Goal: Find contact information: Find contact information

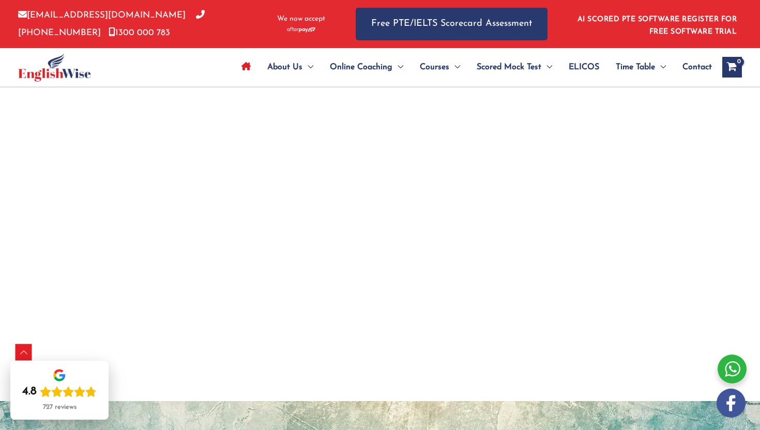
scroll to position [1857, 0]
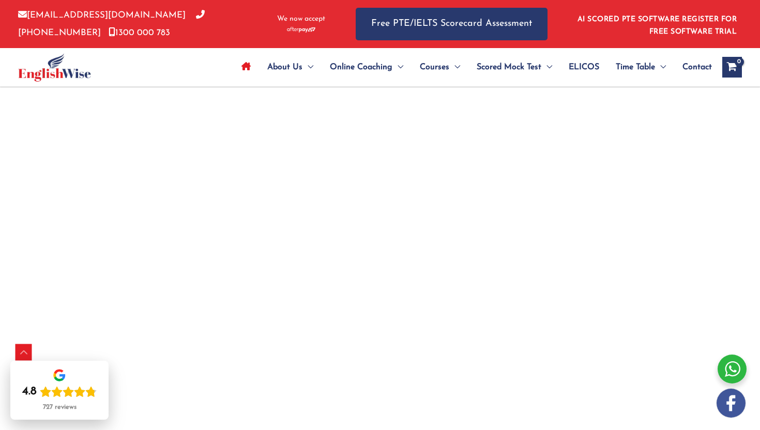
click at [47, 308] on div "PTE Practice Software – Get Your PTE Score With AI Click below to know why Engl…" at bounding box center [380, 63] width 760 height 3630
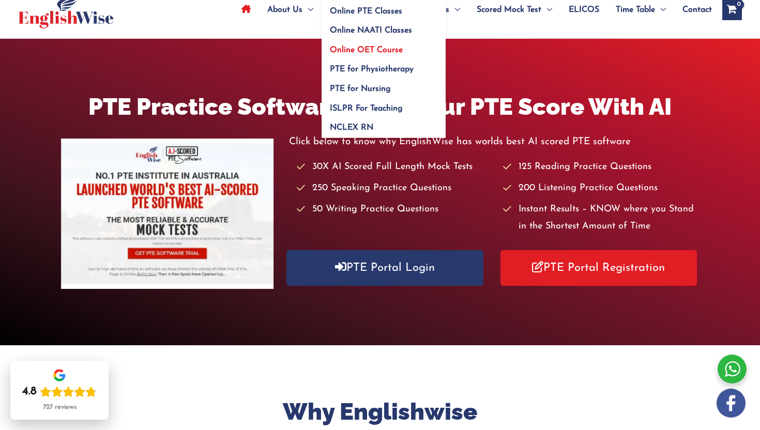
scroll to position [0, 0]
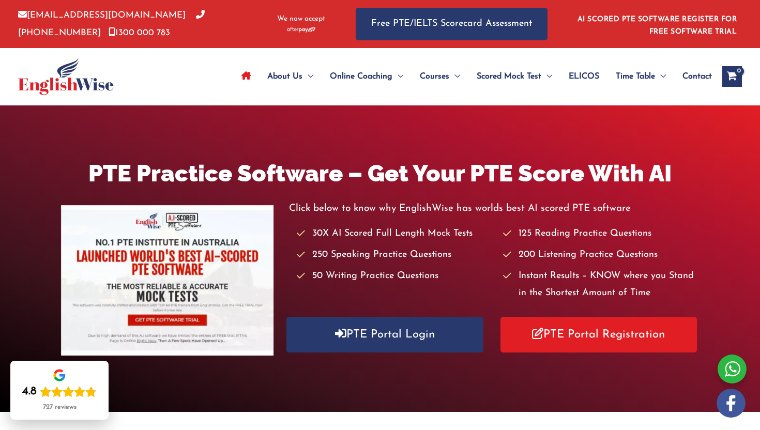
click at [584, 76] on span "ELICOS" at bounding box center [584, 76] width 31 height 36
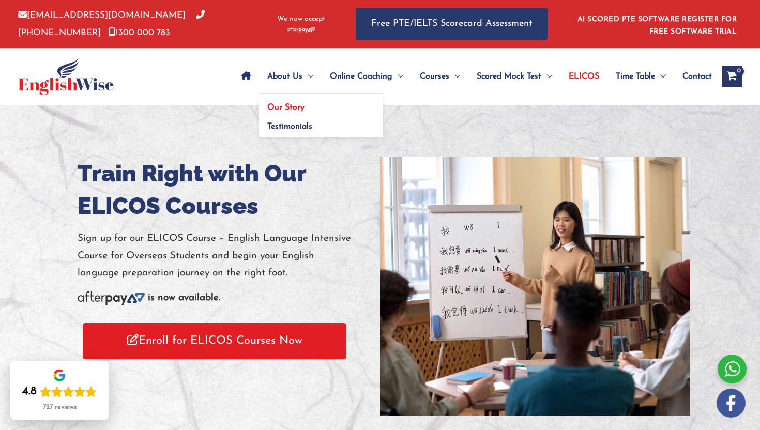
click at [299, 104] on span "Our Story" at bounding box center [285, 107] width 37 height 8
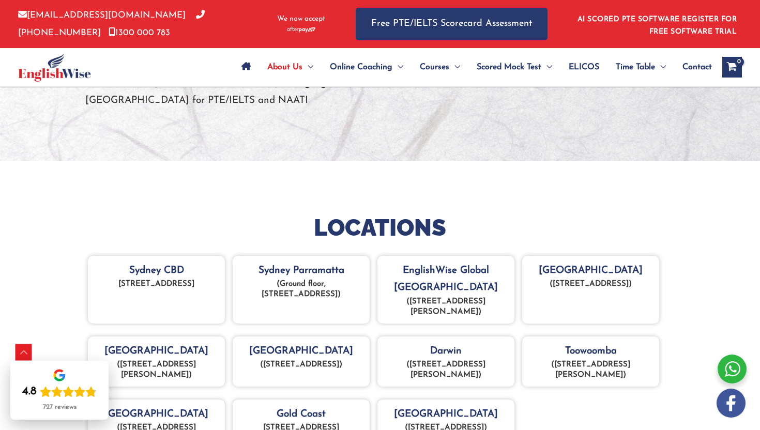
scroll to position [445, 0]
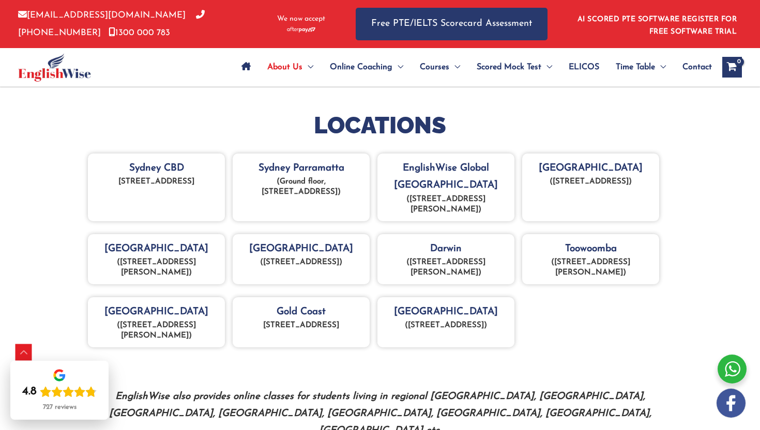
drag, startPoint x: 194, startPoint y: 335, endPoint x: 102, endPoint y: 326, distance: 92.0
click at [102, 325] on p "(Level 2, 90 King William Street, Adelaide CBD, 5000)" at bounding box center [156, 331] width 127 height 21
copy p "Level 2, 90 King William Street, Adelaide CBD, 5000)"
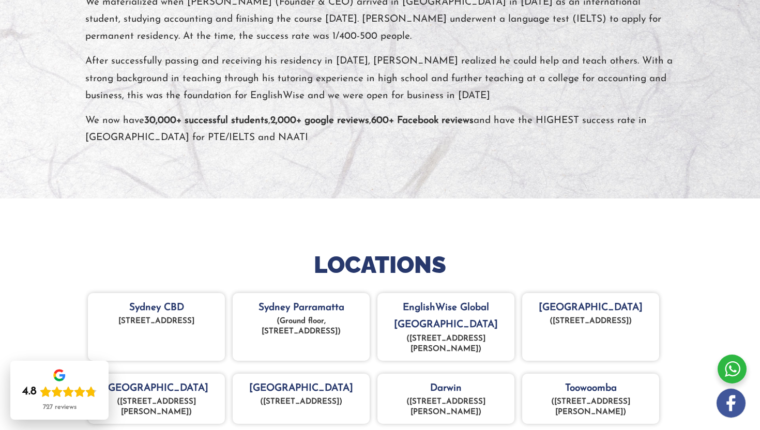
scroll to position [0, 0]
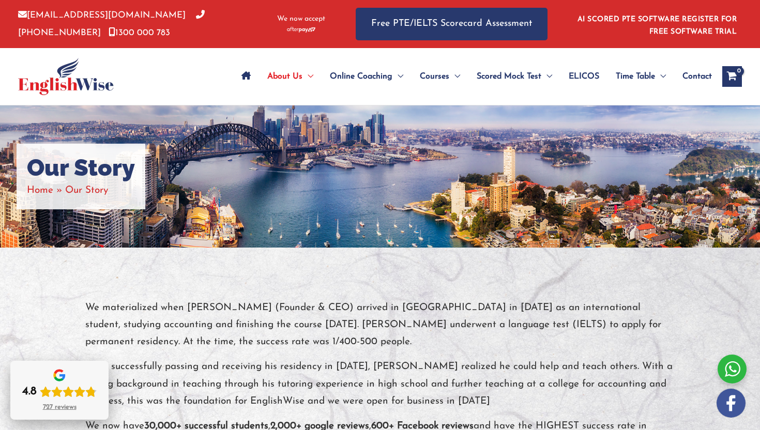
click at [61, 395] on icon "Rating: 4.8 out of 5" at bounding box center [56, 391] width 11 height 11
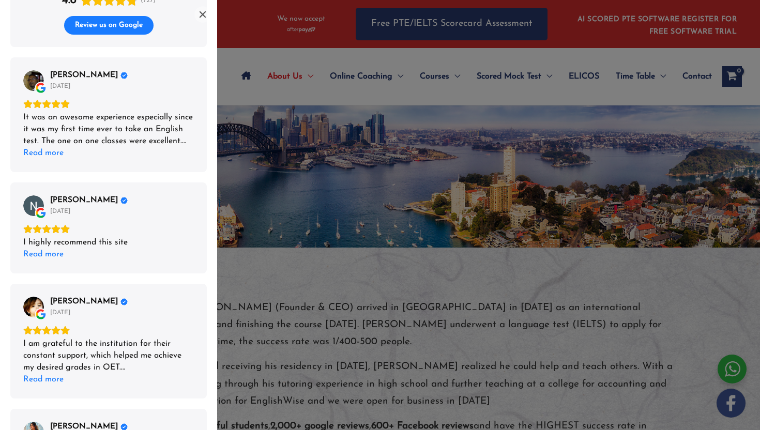
scroll to position [728, 0]
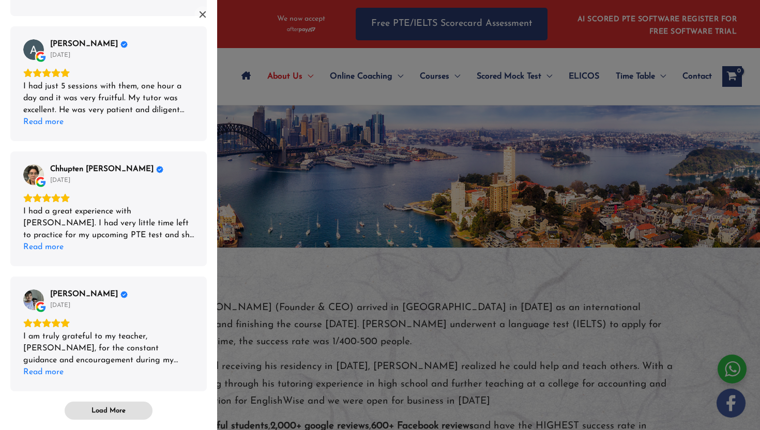
click at [114, 412] on span "Load More" at bounding box center [109, 411] width 34 height 9
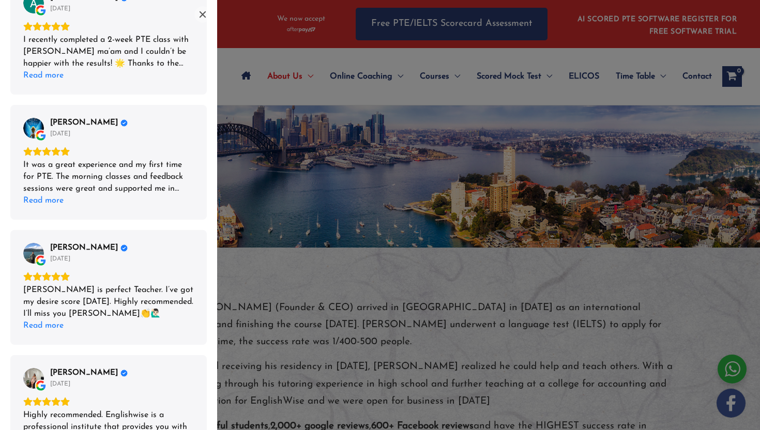
scroll to position [1729, 0]
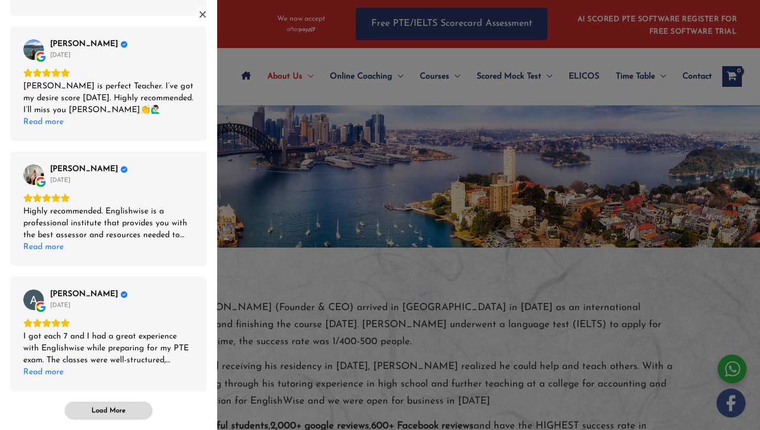
click at [103, 409] on span "Load More" at bounding box center [109, 411] width 34 height 9
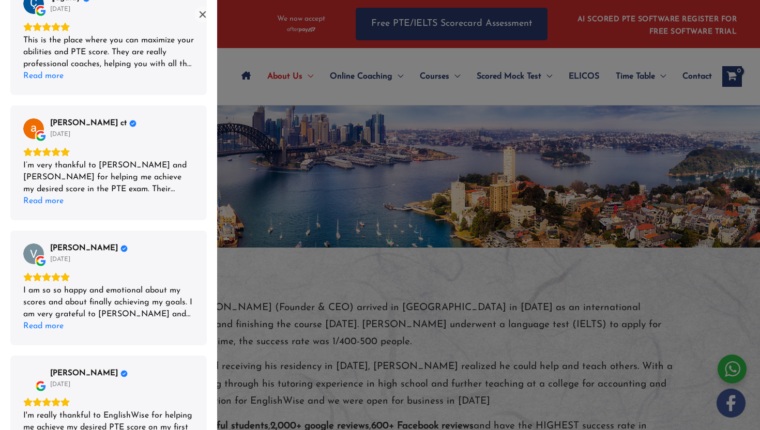
scroll to position [2730, 0]
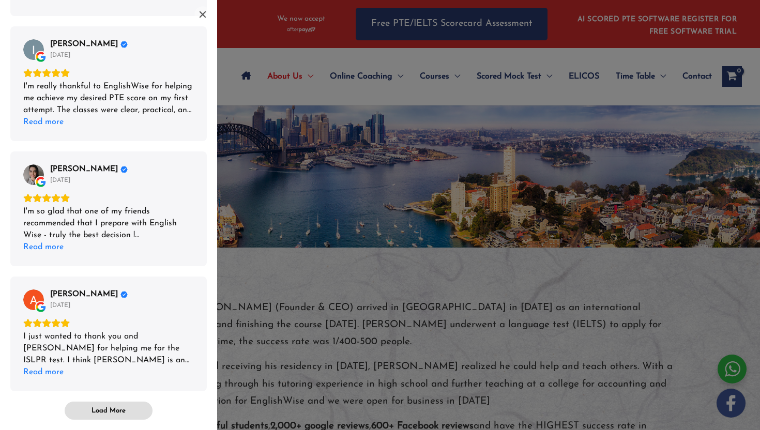
click at [132, 412] on span "Load More" at bounding box center [108, 410] width 87 height 17
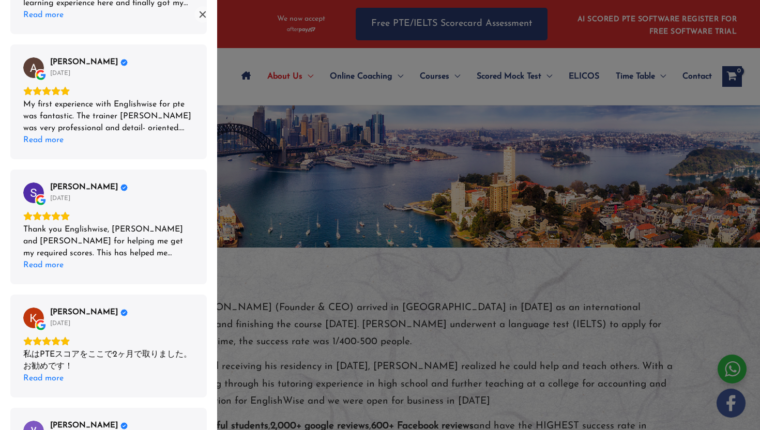
scroll to position [3720, 0]
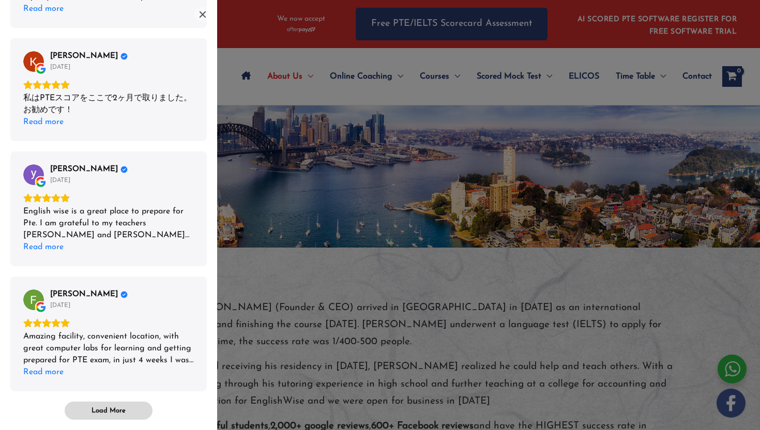
click at [127, 412] on span "Load More" at bounding box center [108, 410] width 87 height 17
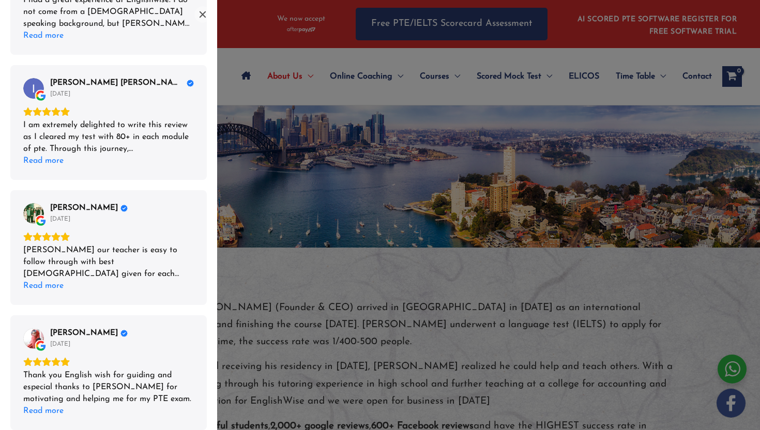
scroll to position [4721, 0]
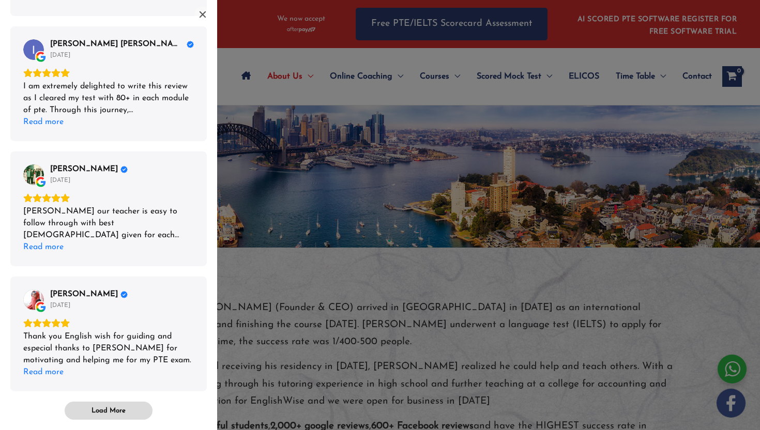
click at [112, 410] on span "Load More" at bounding box center [109, 411] width 34 height 9
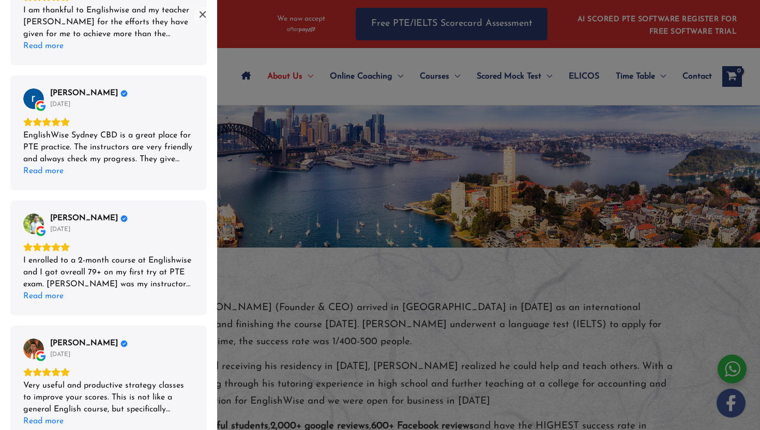
scroll to position [5723, 0]
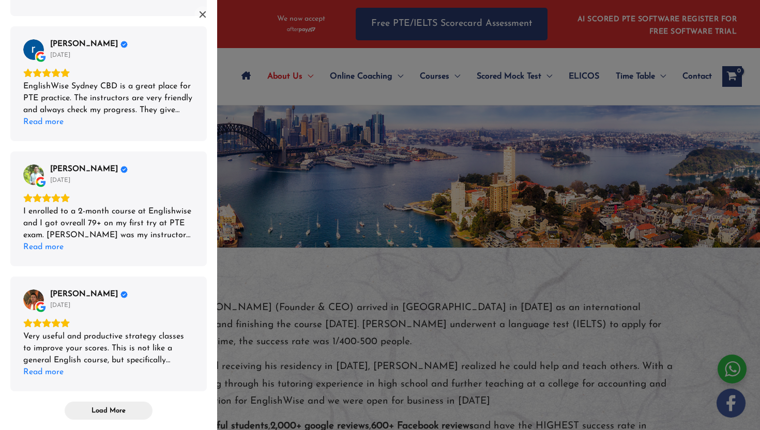
click at [81, 417] on span "Load More" at bounding box center [108, 410] width 87 height 17
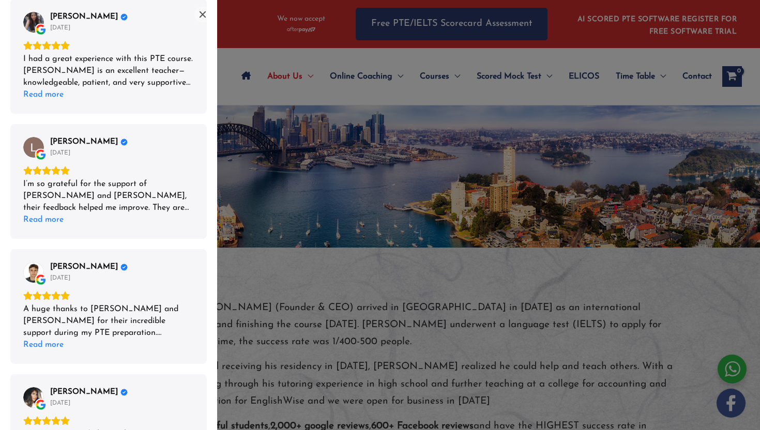
scroll to position [6724, 0]
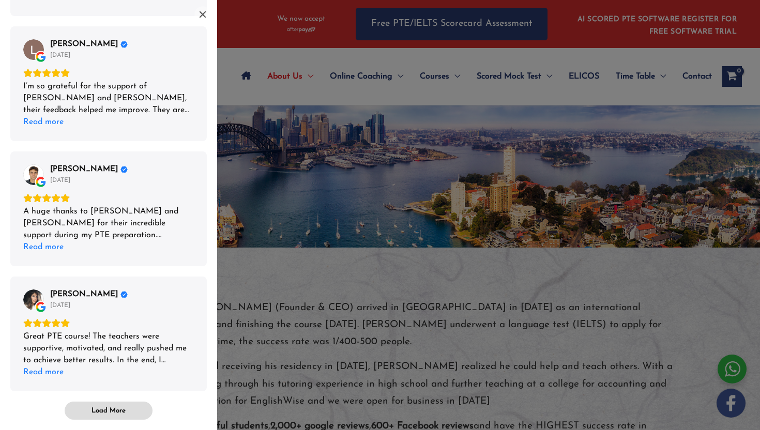
click at [95, 414] on span "Load More" at bounding box center [109, 411] width 34 height 9
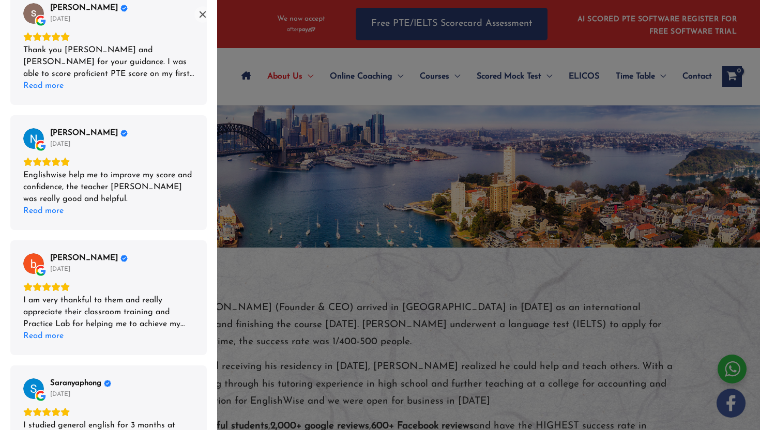
scroll to position [7714, 0]
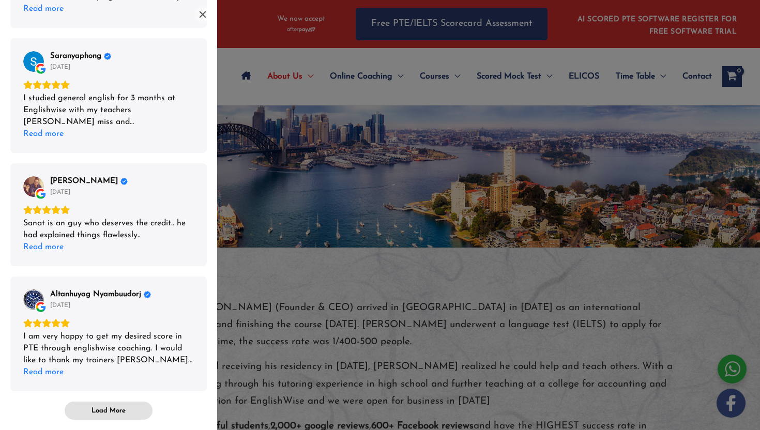
click at [138, 416] on span "Load More" at bounding box center [108, 410] width 87 height 17
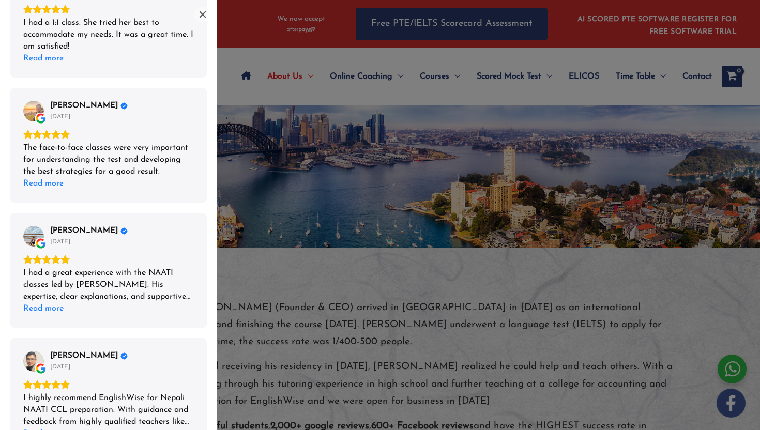
scroll to position [8691, 0]
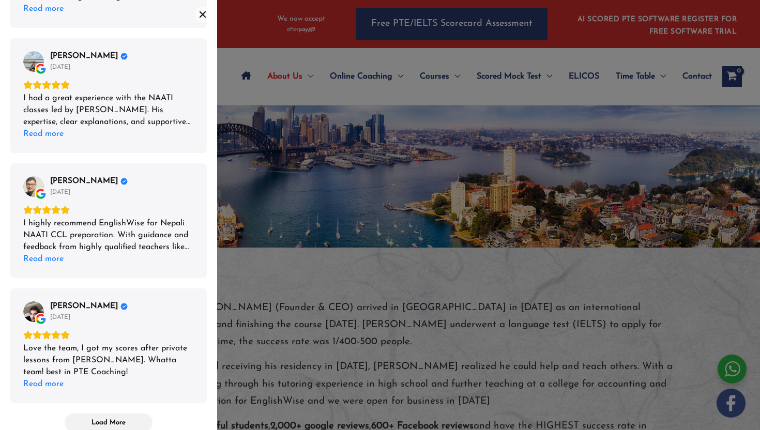
click at [202, 14] on icon "Close" at bounding box center [203, 14] width 6 height 6
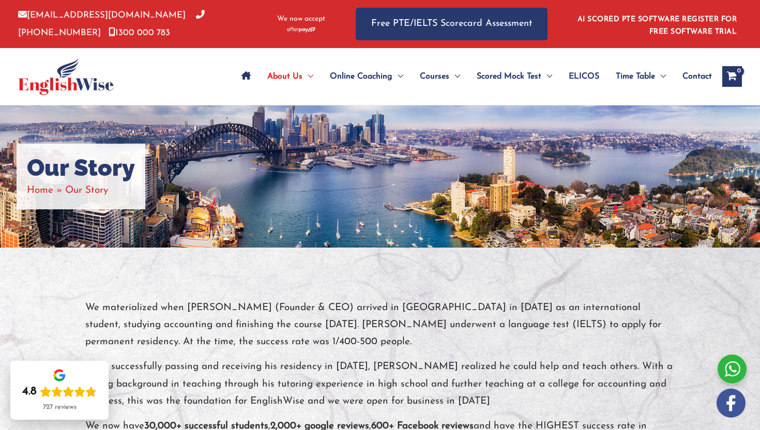
click at [72, 77] on img at bounding box center [66, 76] width 96 height 37
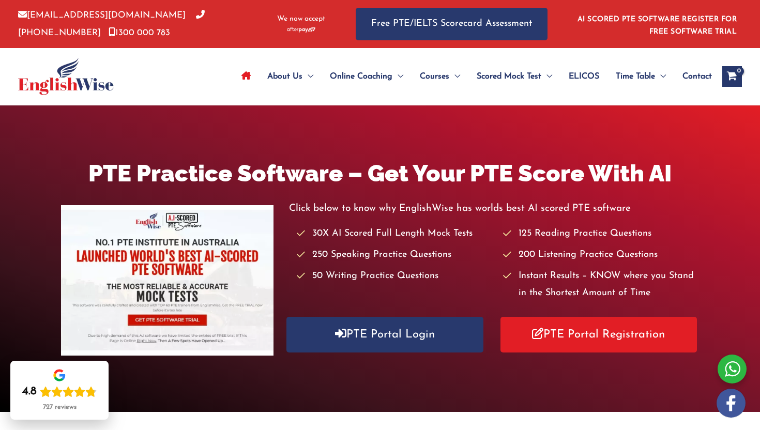
click at [702, 78] on span "Contact" at bounding box center [697, 76] width 29 height 36
